Goal: Information Seeking & Learning: Understand process/instructions

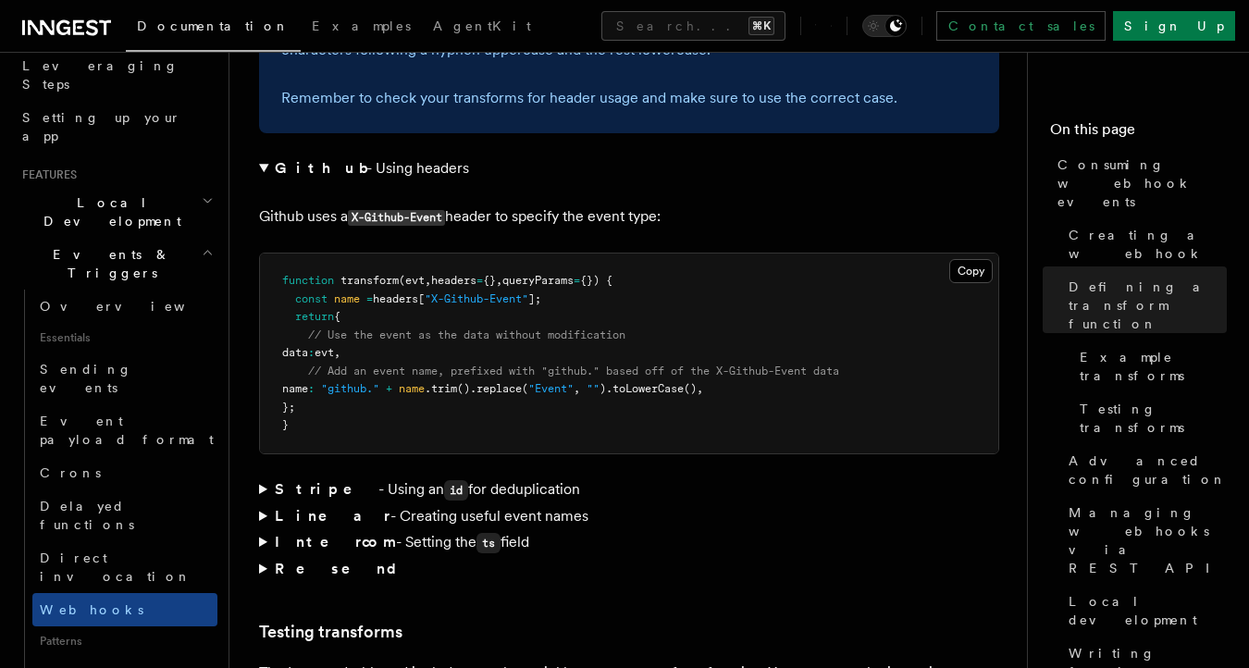
scroll to position [2925, 0]
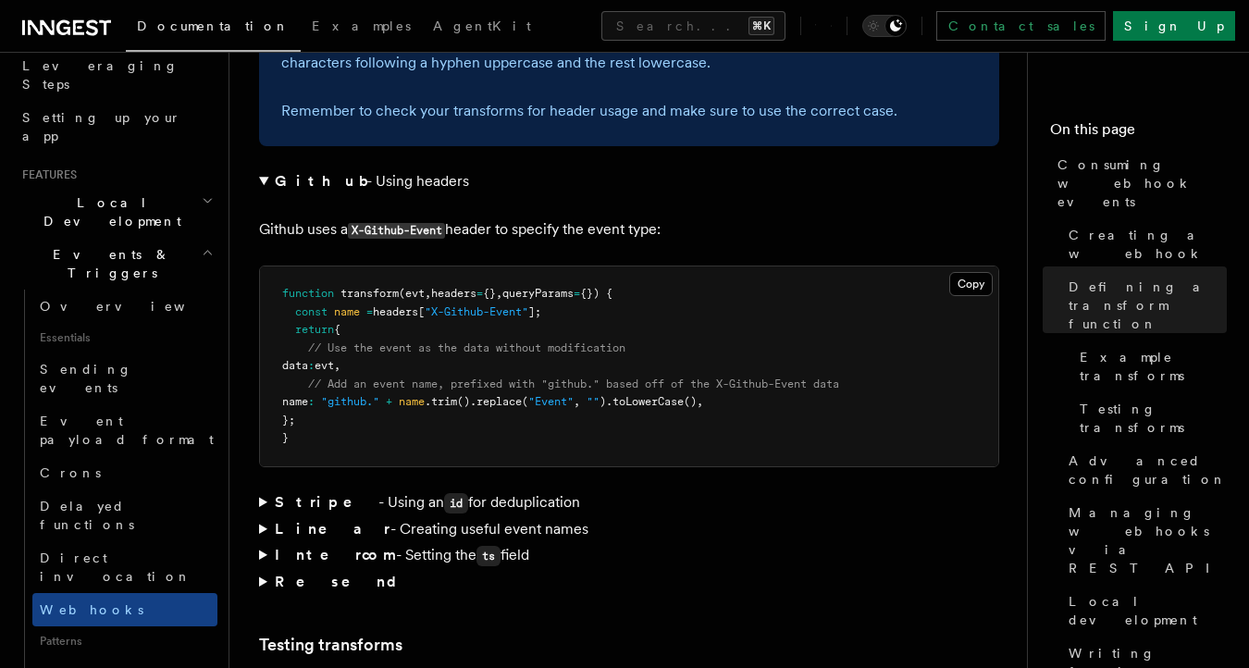
click at [259, 489] on summary "Stripe - Using an id for deduplication" at bounding box center [629, 502] width 740 height 27
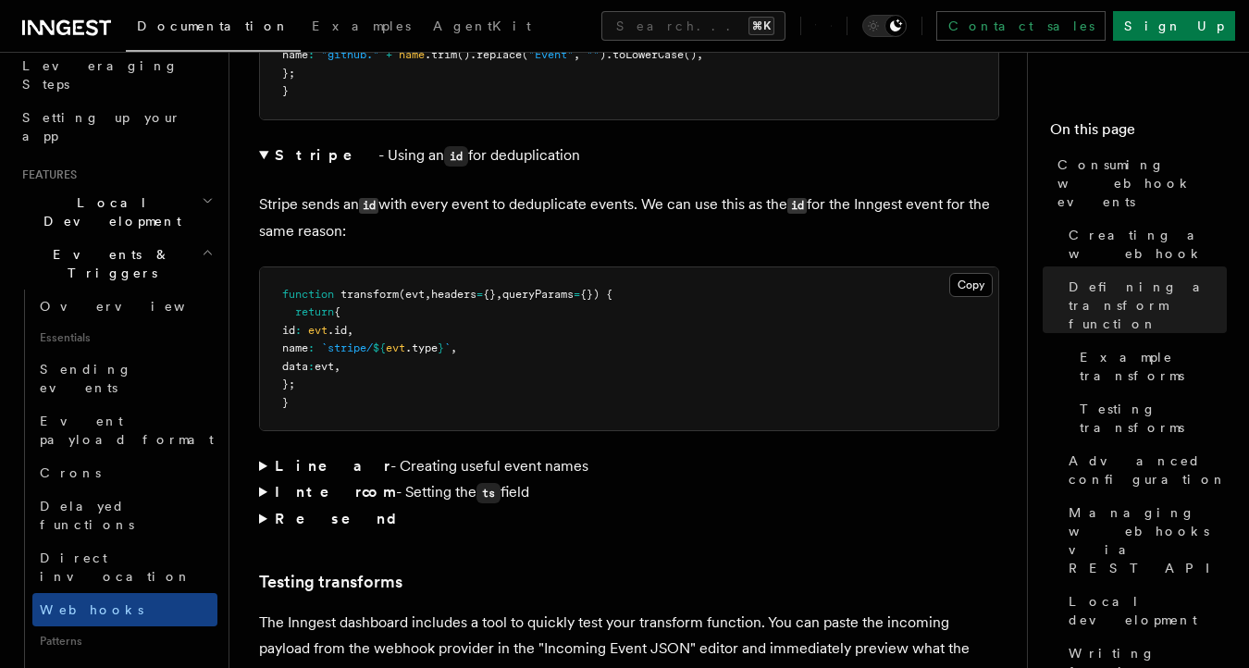
scroll to position [3243, 0]
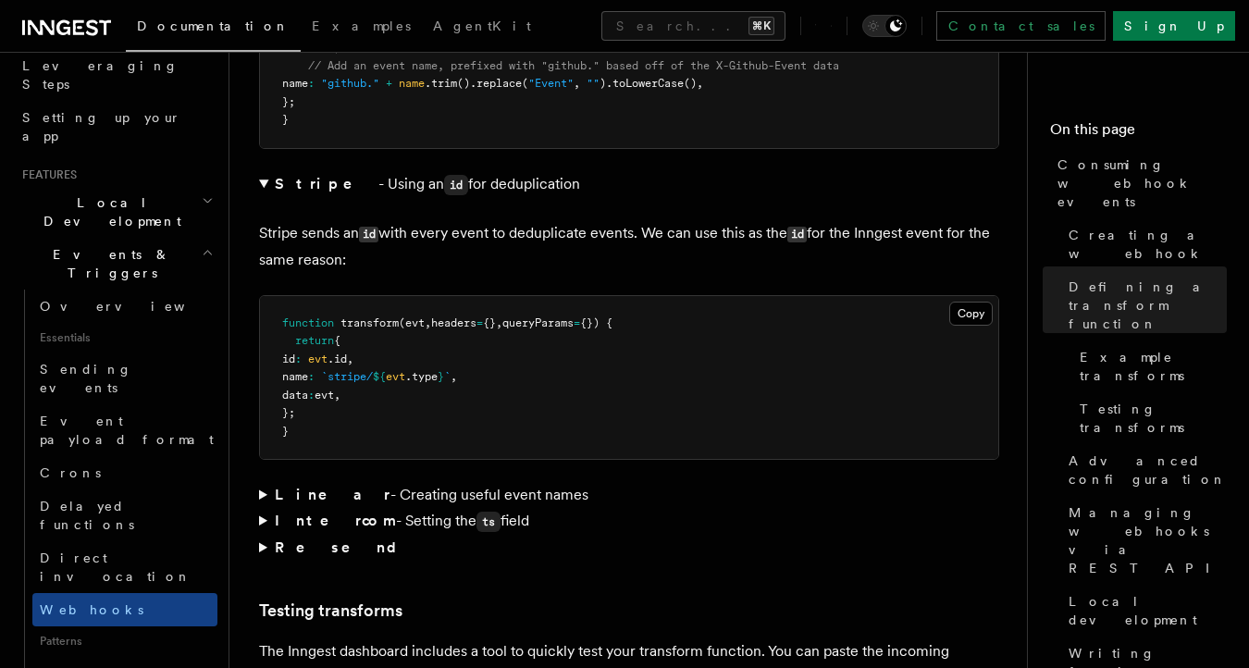
click at [261, 171] on summary "Stripe - Using an id for deduplication" at bounding box center [629, 184] width 740 height 27
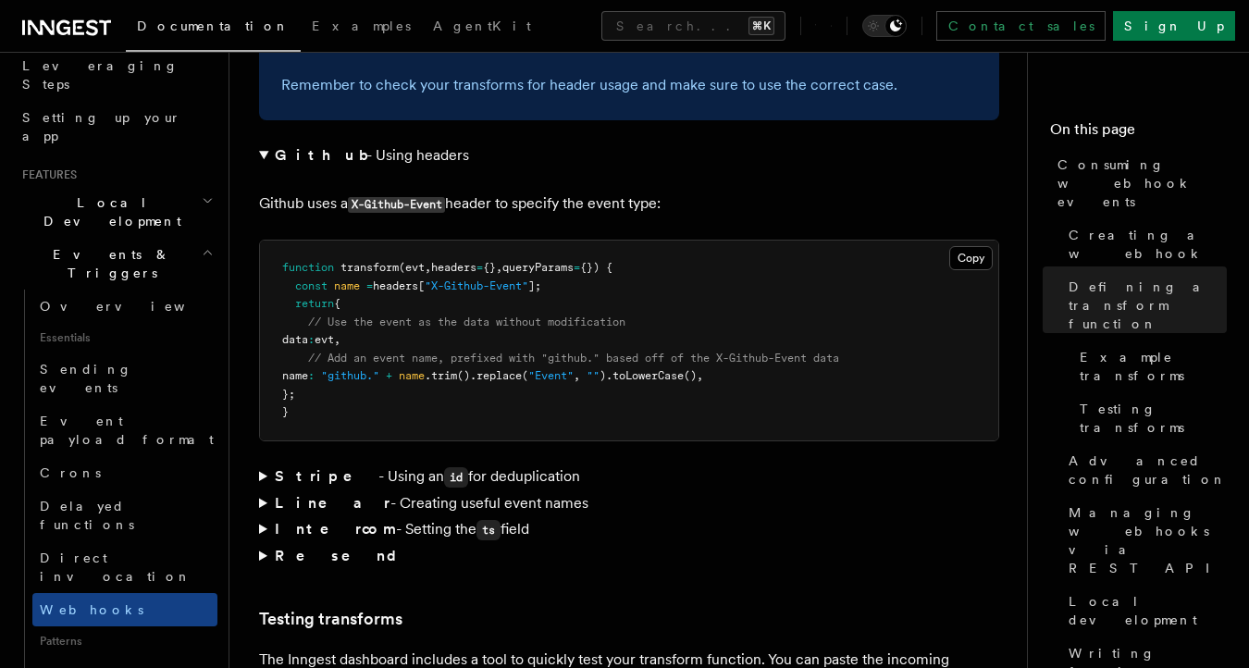
scroll to position [2936, 0]
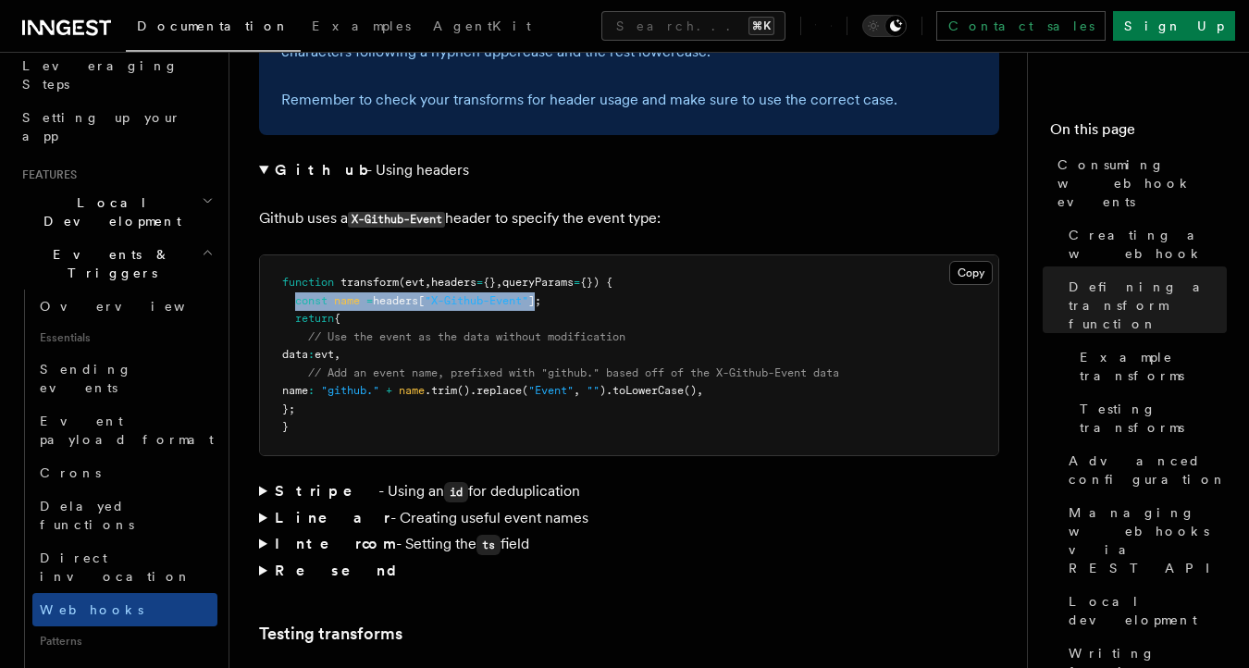
drag, startPoint x: 551, startPoint y: 234, endPoint x: 293, endPoint y: 234, distance: 258.1
click at [293, 294] on span "const name = headers[ "X-Github-Event" ];" at bounding box center [411, 300] width 259 height 13
click at [323, 341] on pre "function transform (evt , headers = {} , queryParams = {}) { const name = heade…" at bounding box center [629, 355] width 738 height 200
drag, startPoint x: 548, startPoint y: 230, endPoint x: 296, endPoint y: 236, distance: 251.7
click at [296, 294] on span "const name = headers[ "X-Github-Event" ];" at bounding box center [411, 300] width 259 height 13
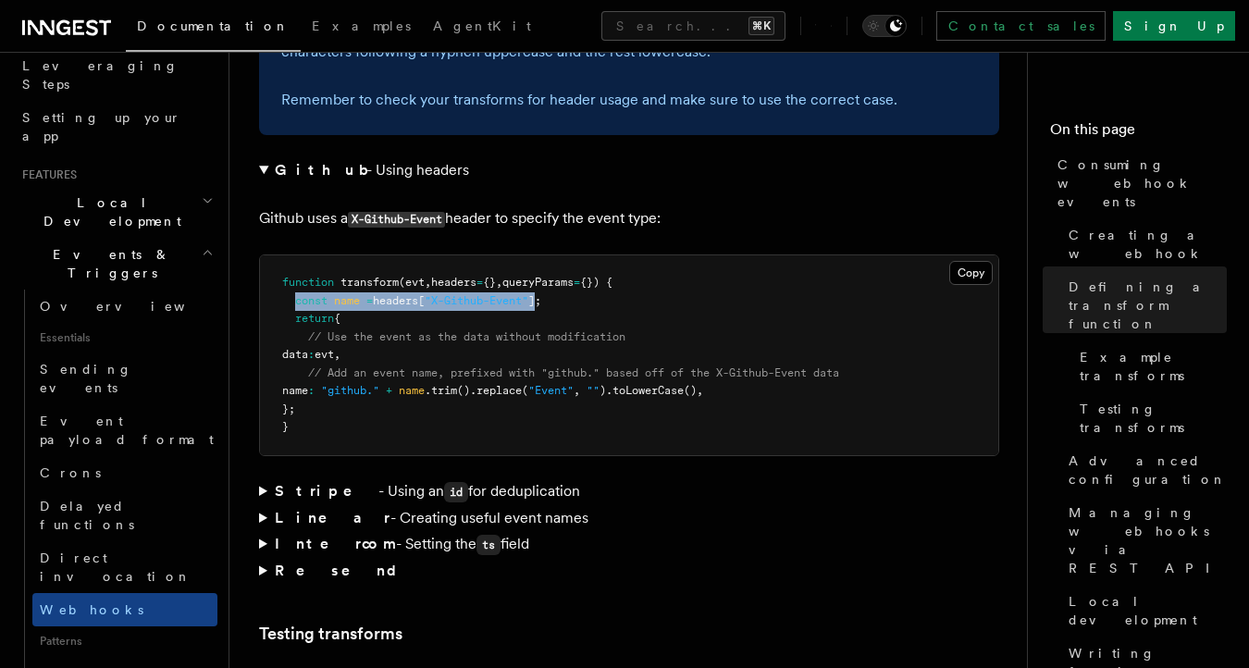
copy span "const name = headers[ "X-Github-Event" ]"
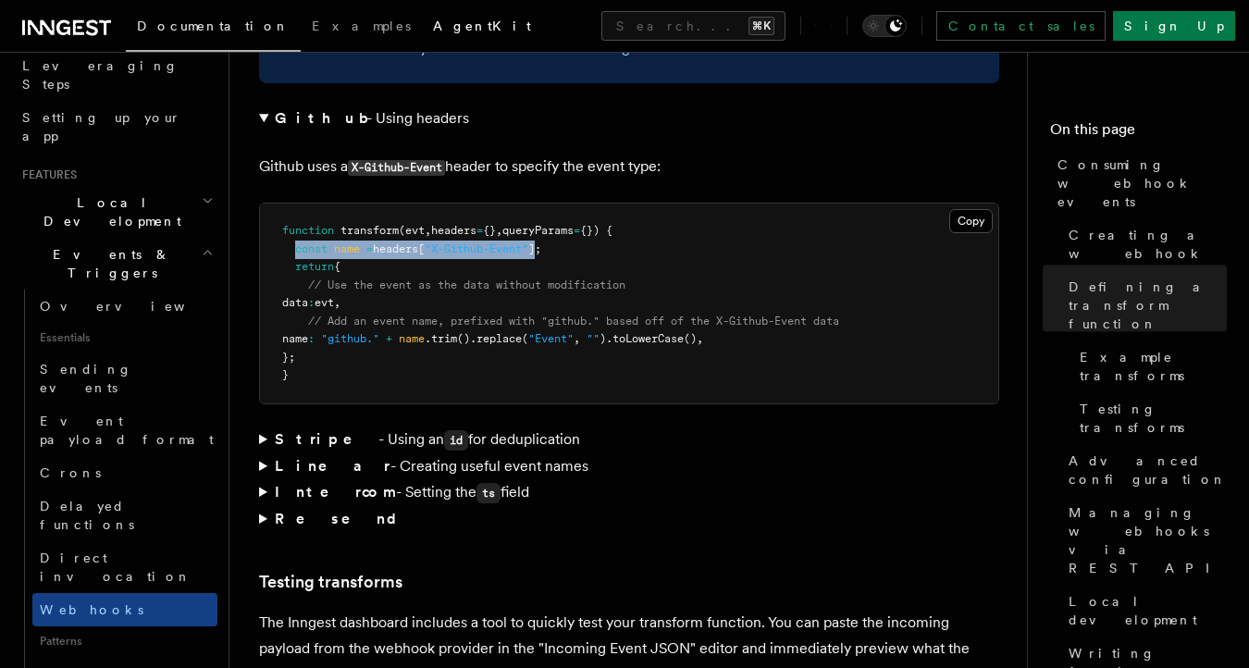
scroll to position [2995, 0]
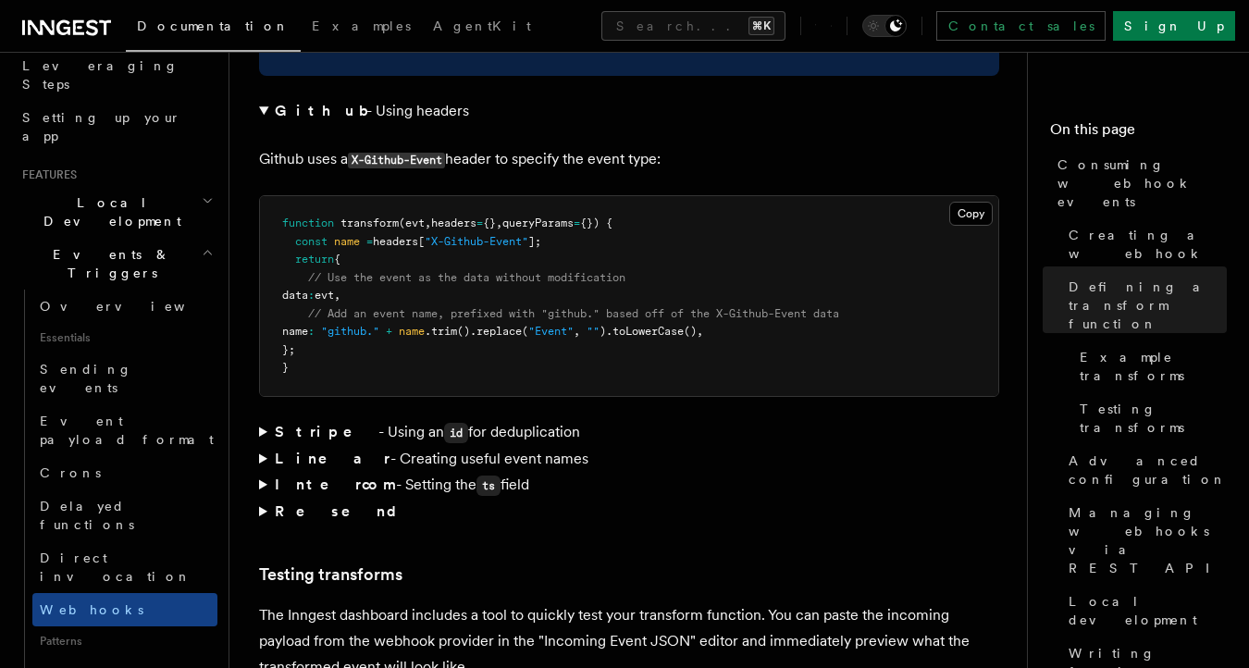
click at [263, 419] on summary "Stripe - Using an id for deduplication" at bounding box center [629, 432] width 740 height 27
